Goal: Navigation & Orientation: Go to known website

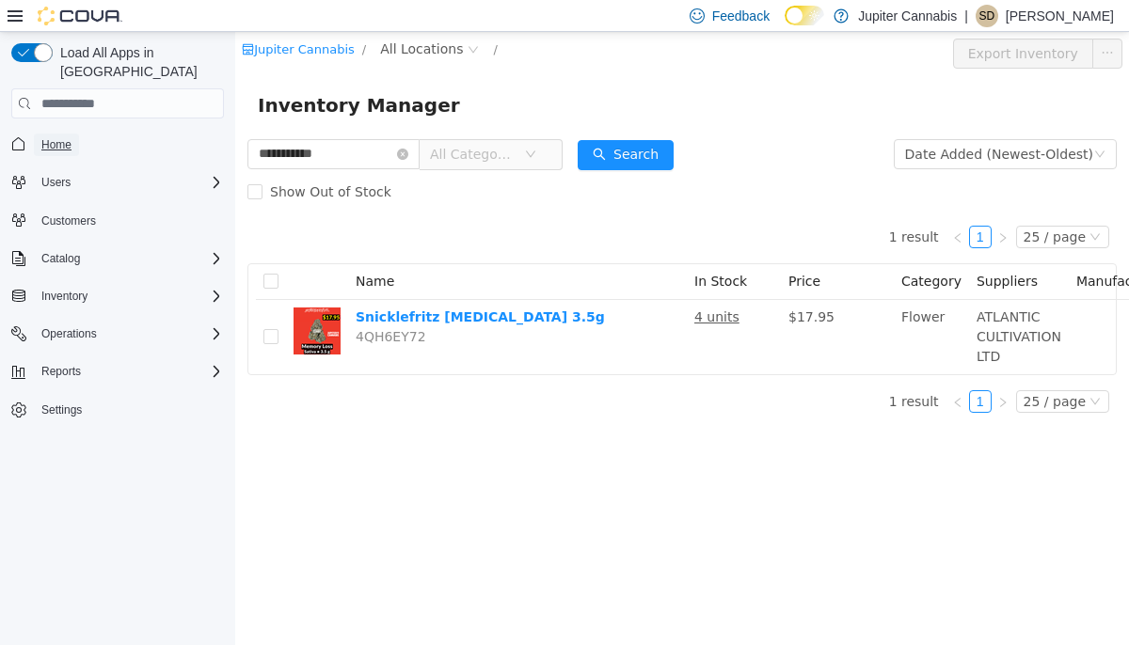
click at [56, 137] on span "Home" at bounding box center [56, 144] width 30 height 15
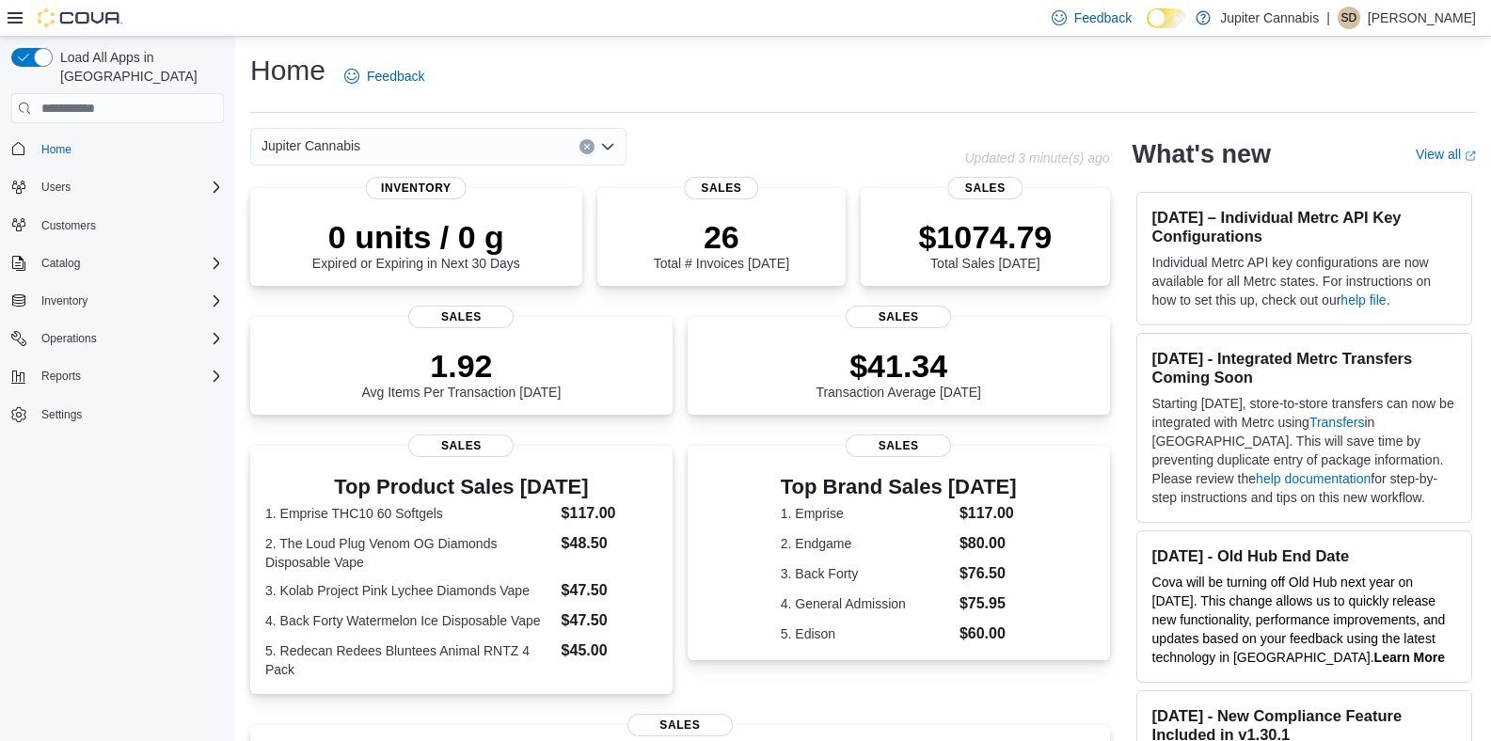
click at [1128, 16] on div "| SD Sara D" at bounding box center [1402, 18] width 150 height 23
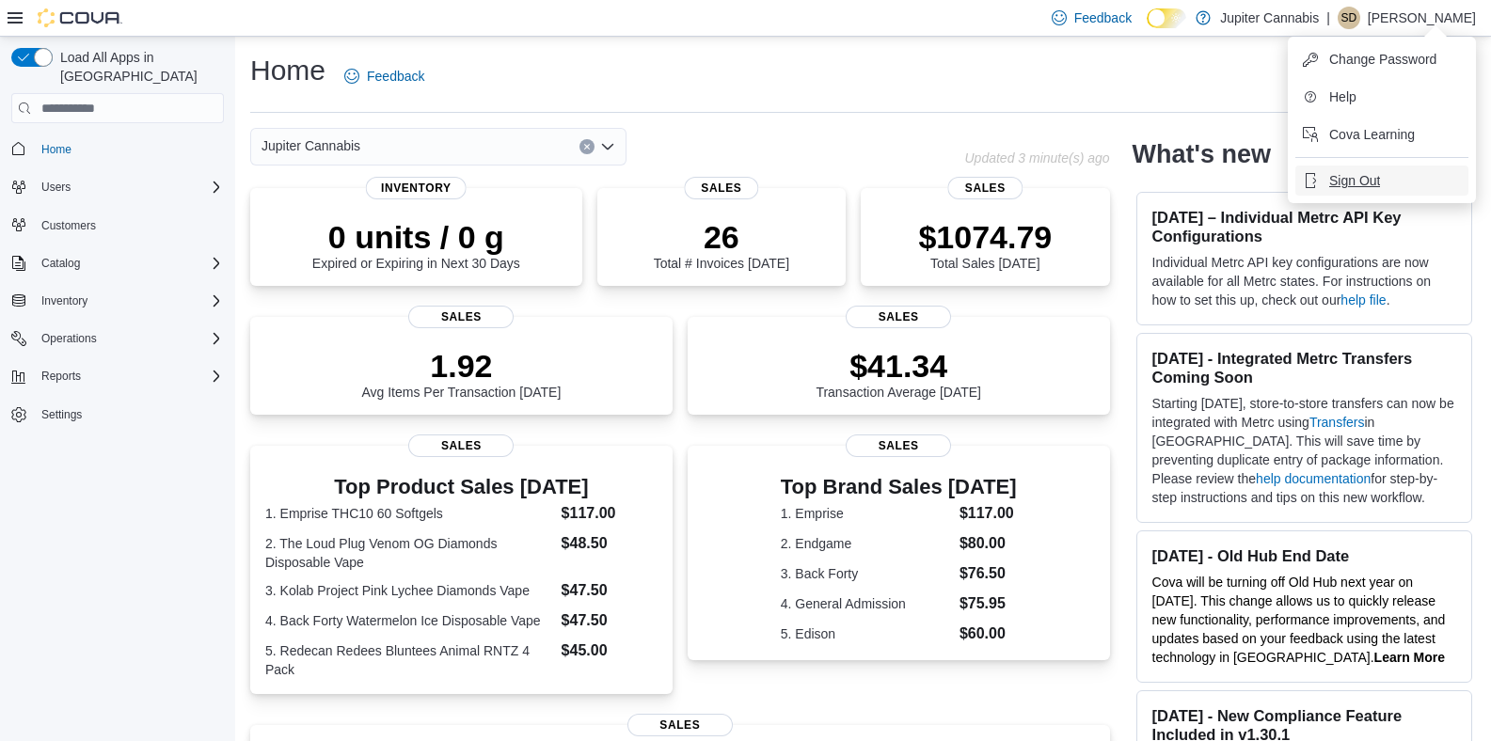
click at [1128, 179] on span "Sign Out" at bounding box center [1354, 180] width 51 height 19
